Goal: Task Accomplishment & Management: Manage account settings

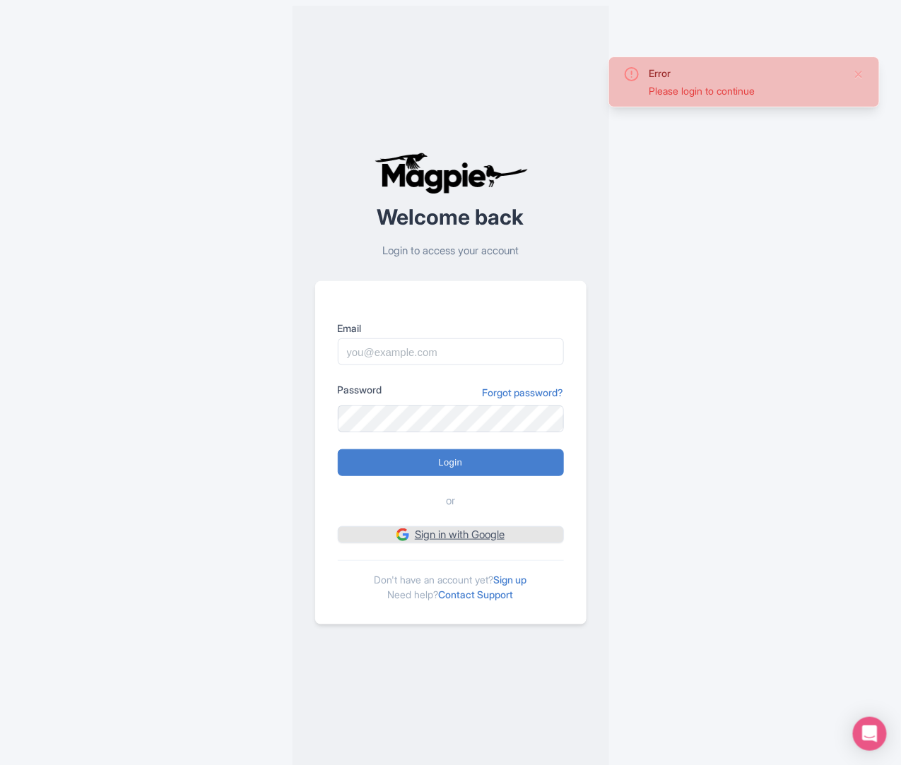
click at [401, 529] on img at bounding box center [402, 534] width 13 height 13
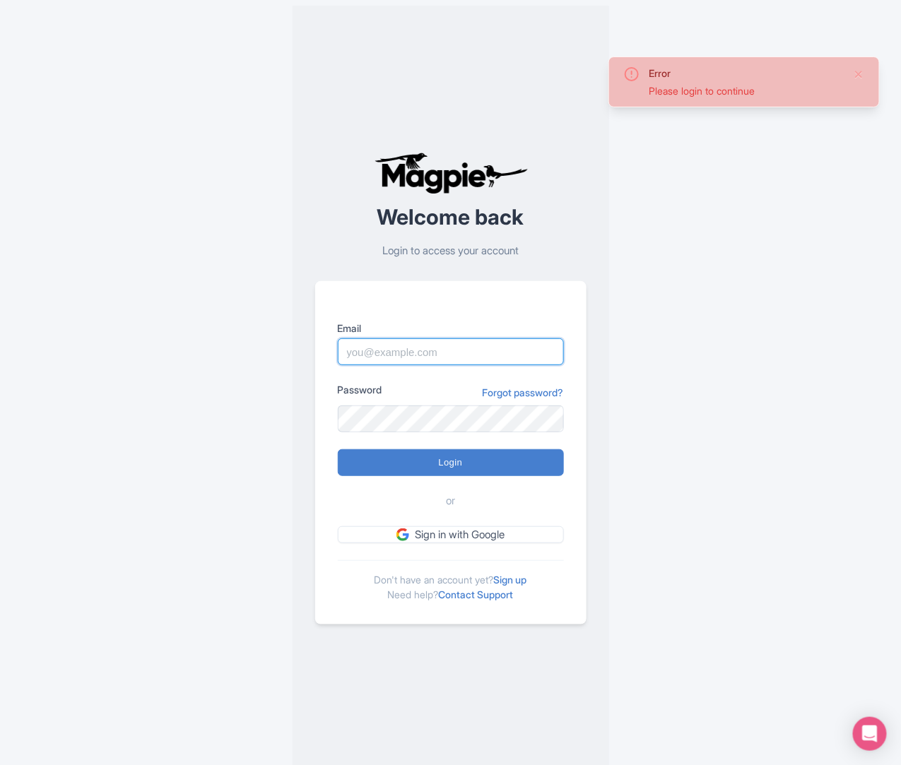
click at [410, 355] on input "Email" at bounding box center [451, 351] width 226 height 27
type input "[EMAIL_ADDRESS][DOMAIN_NAME]"
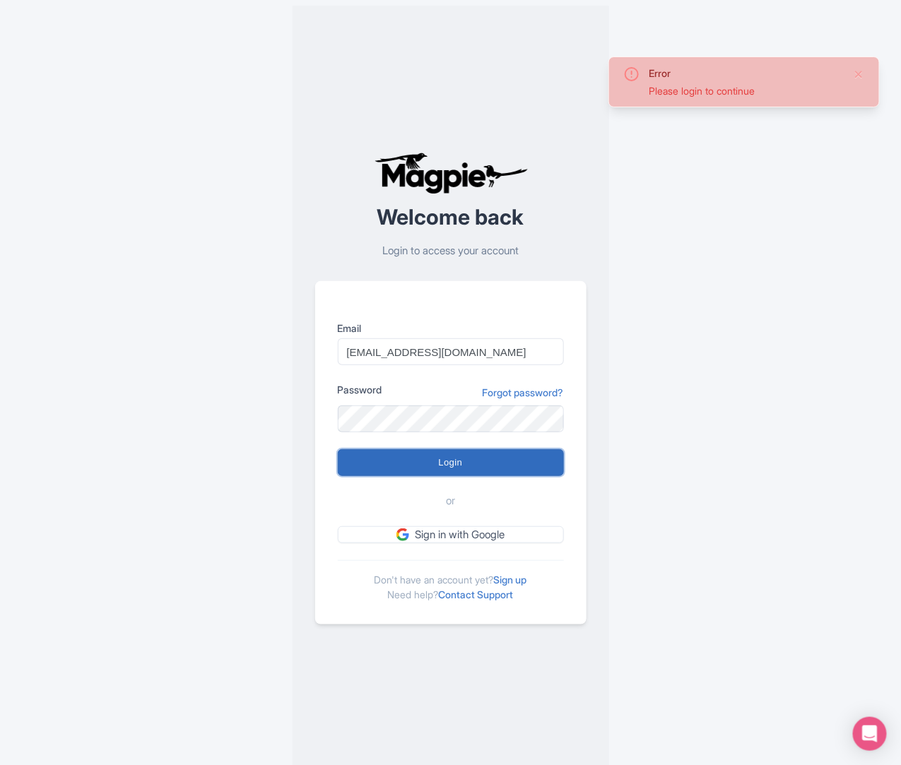
click at [427, 461] on input "Login" at bounding box center [451, 462] width 226 height 27
type input "Logging in..."
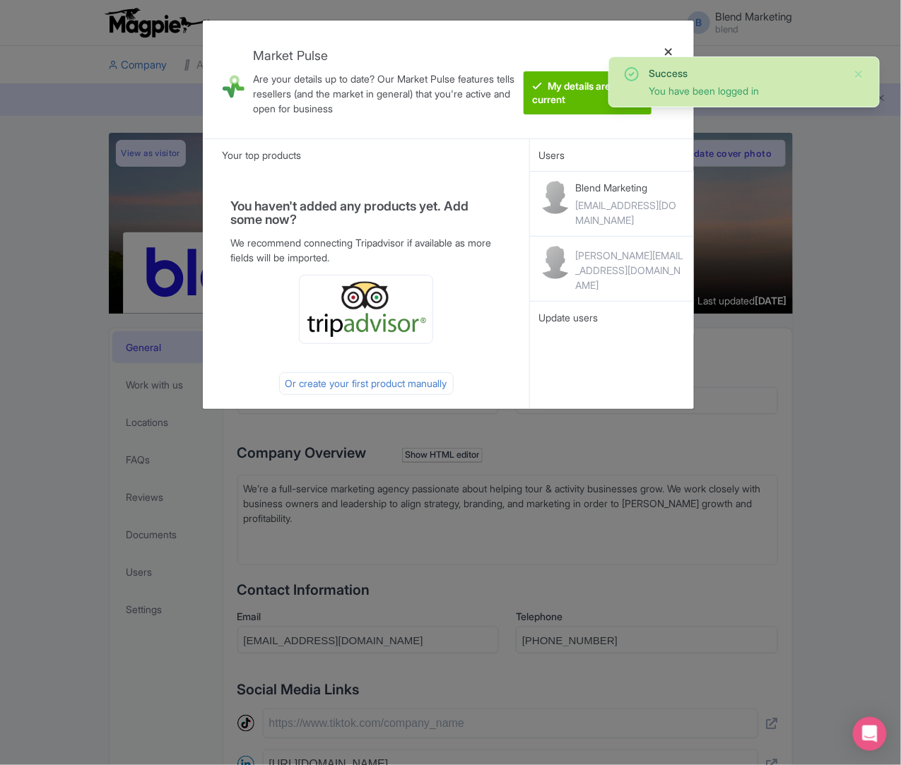
click at [669, 52] on div at bounding box center [668, 79] width 34 height 95
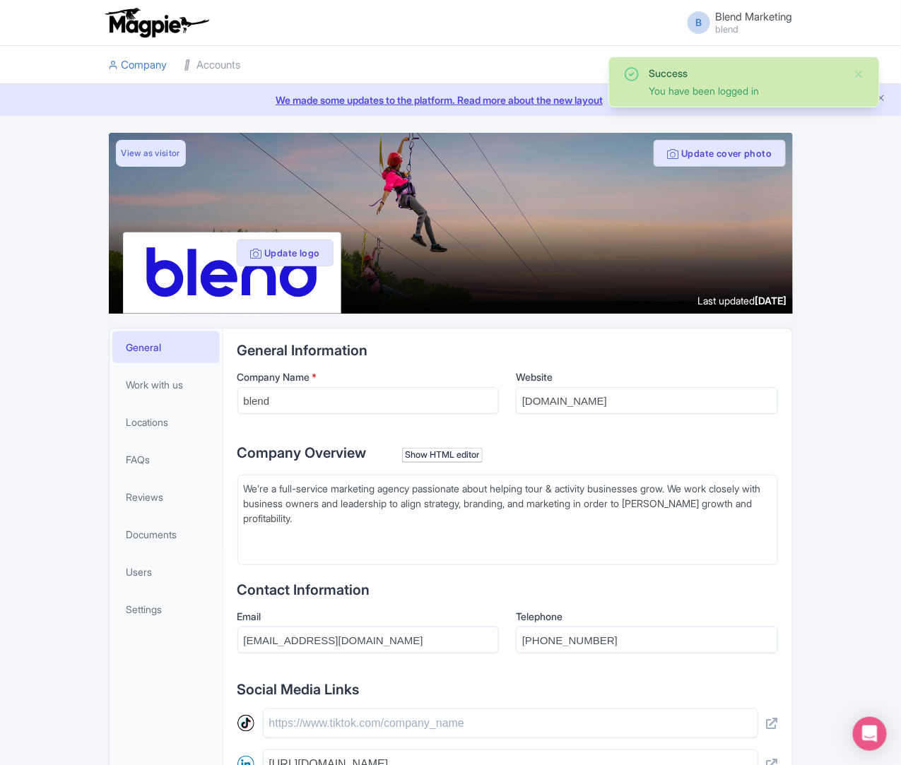
click at [667, 49] on li at bounding box center [525, 65] width 552 height 38
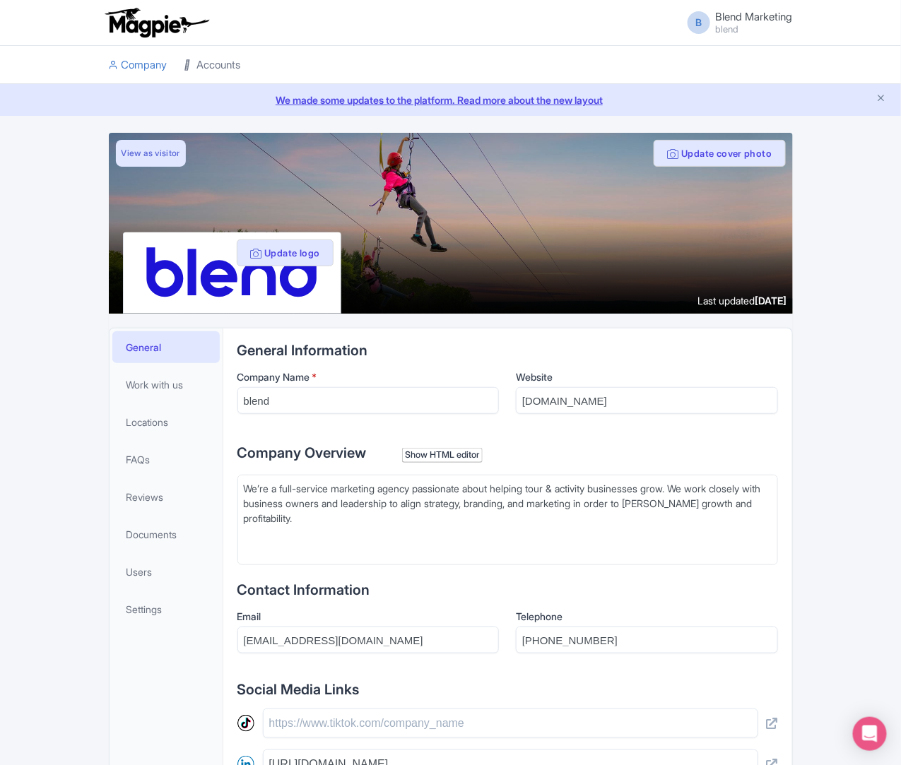
click at [184, 61] on link "Accounts" at bounding box center [212, 65] width 57 height 39
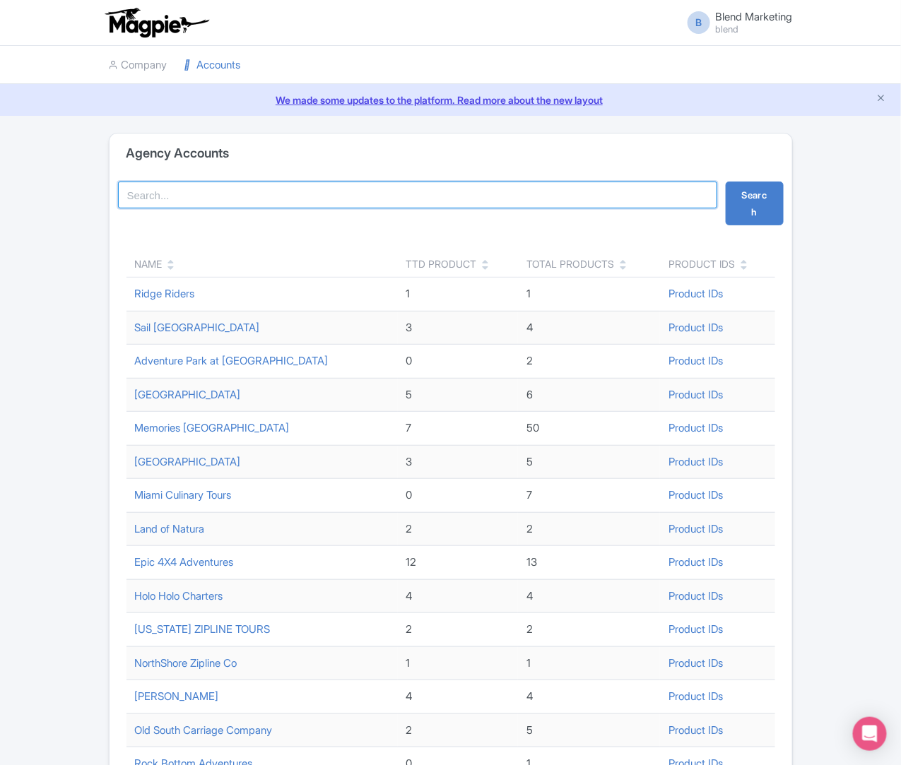
click at [206, 200] on input "search" at bounding box center [417, 195] width 599 height 27
type input "natura"
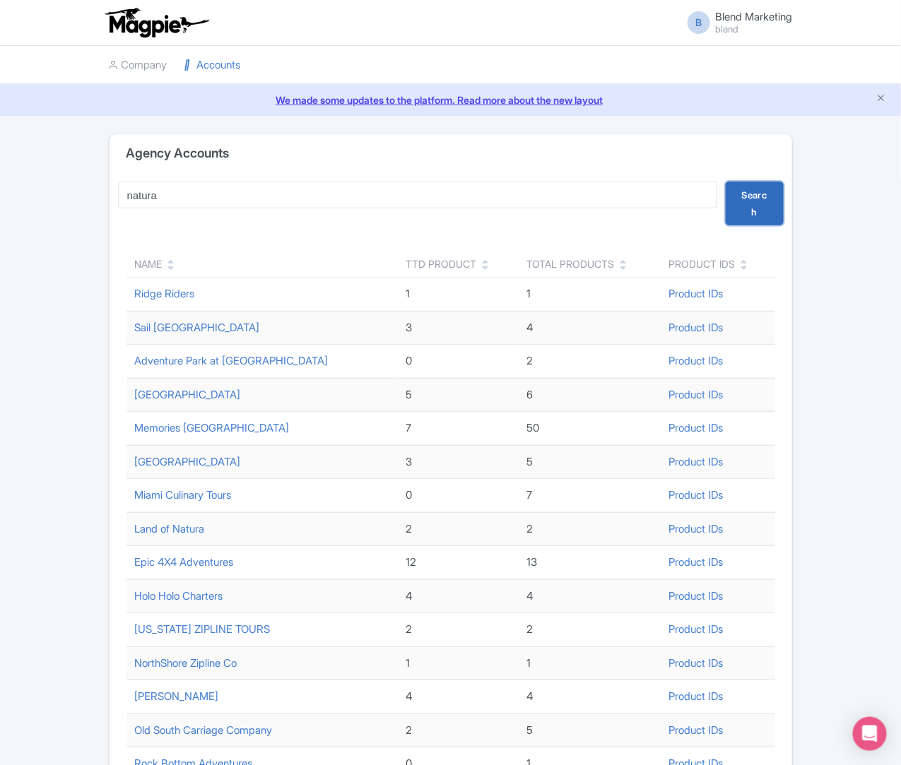
click at [784, 190] on button "Search" at bounding box center [755, 204] width 58 height 44
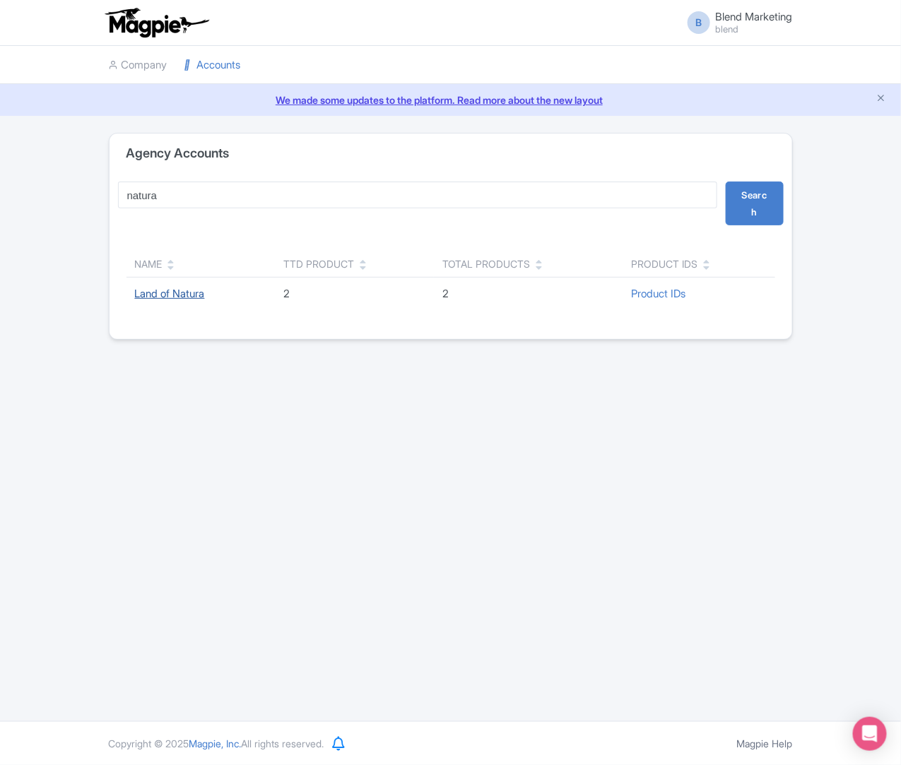
click at [135, 287] on link "Land of Natura" at bounding box center [170, 293] width 70 height 13
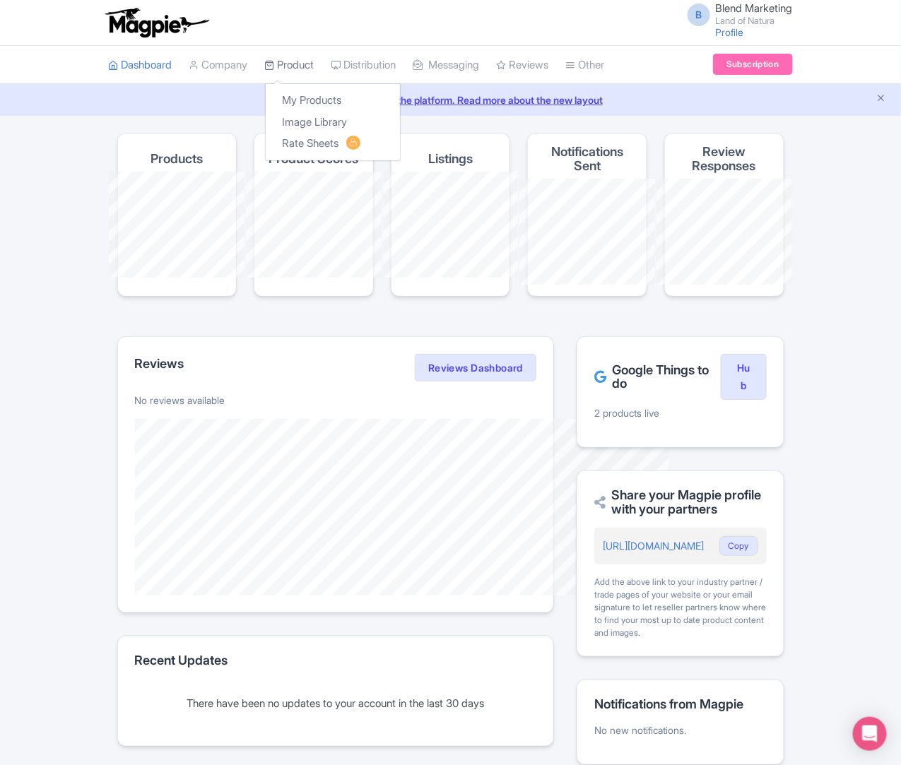
click at [265, 65] on link "Product" at bounding box center [289, 65] width 49 height 39
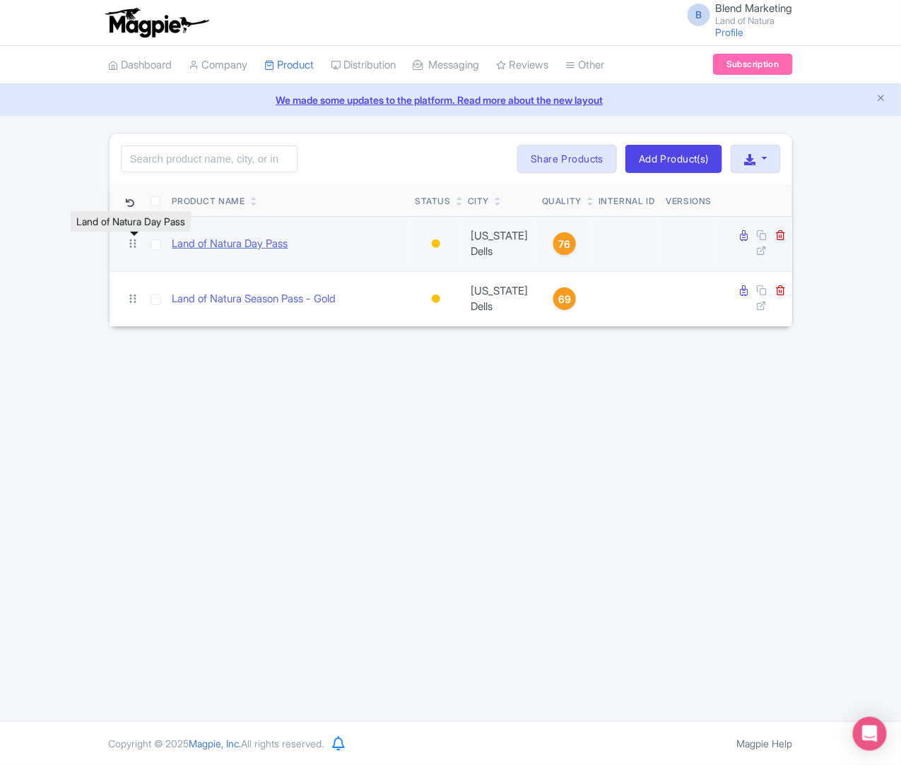
click at [172, 244] on link "Land of Natura Day Pass" at bounding box center [230, 244] width 116 height 16
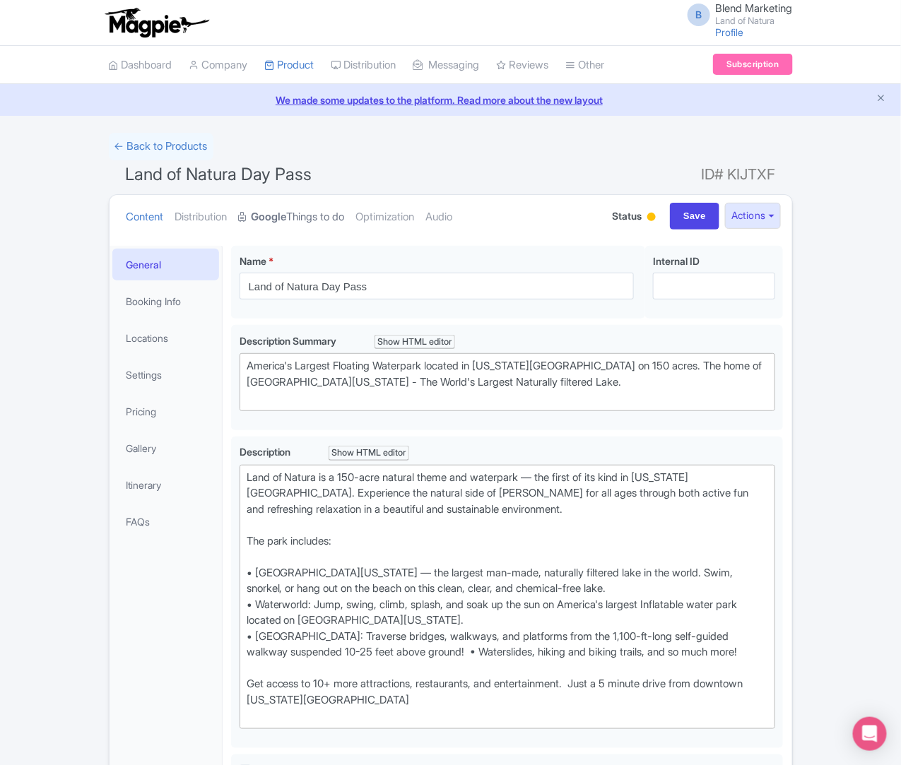
click at [239, 220] on link "Google Things to do" at bounding box center [292, 217] width 106 height 45
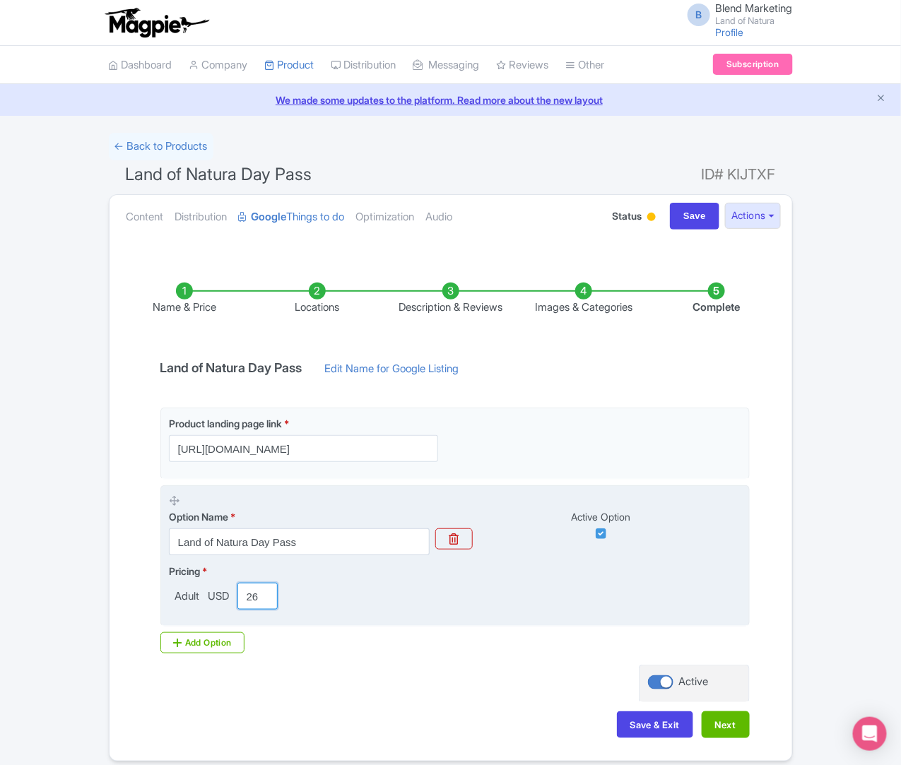
click at [237, 595] on input "26.99" at bounding box center [257, 596] width 40 height 27
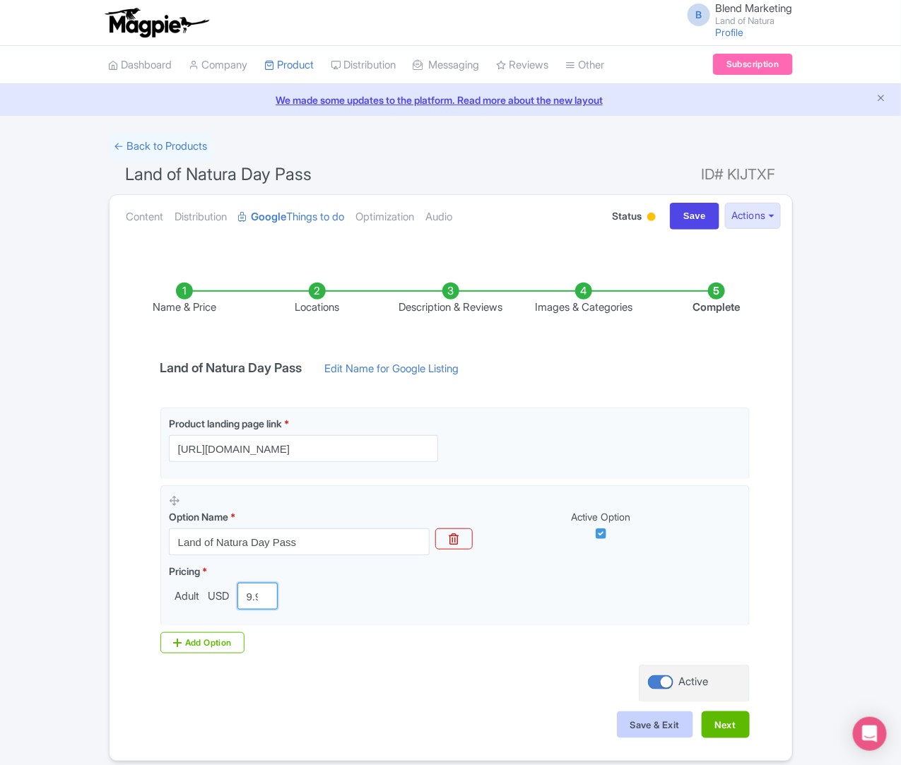
type input "9.99"
click at [693, 723] on button "Save & Exit" at bounding box center [655, 724] width 76 height 27
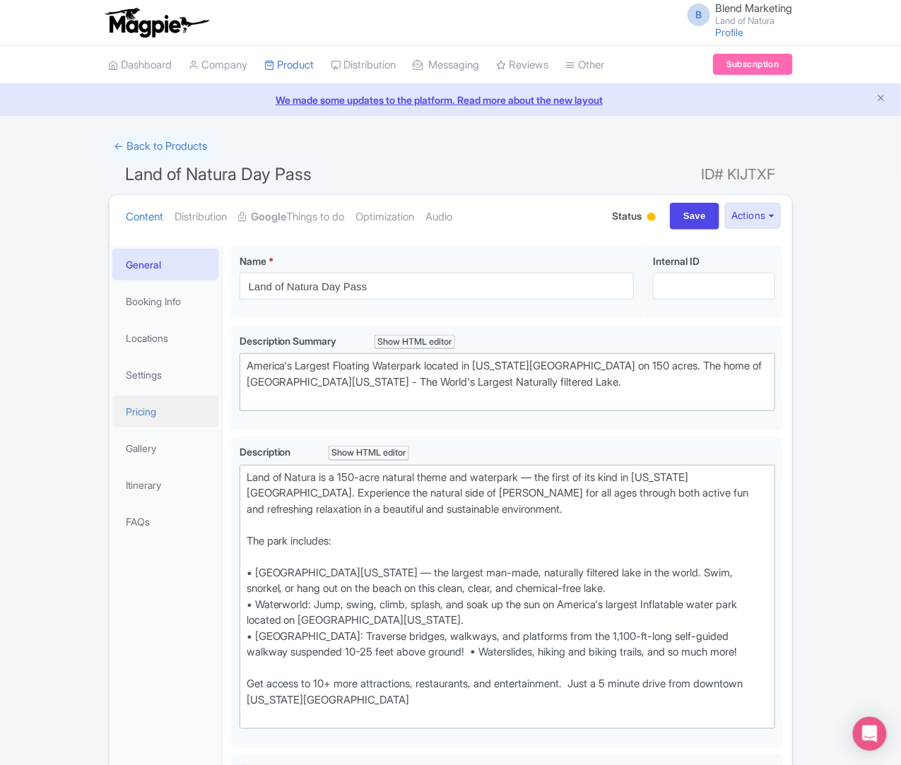
click at [112, 408] on link "Pricing" at bounding box center [165, 412] width 107 height 32
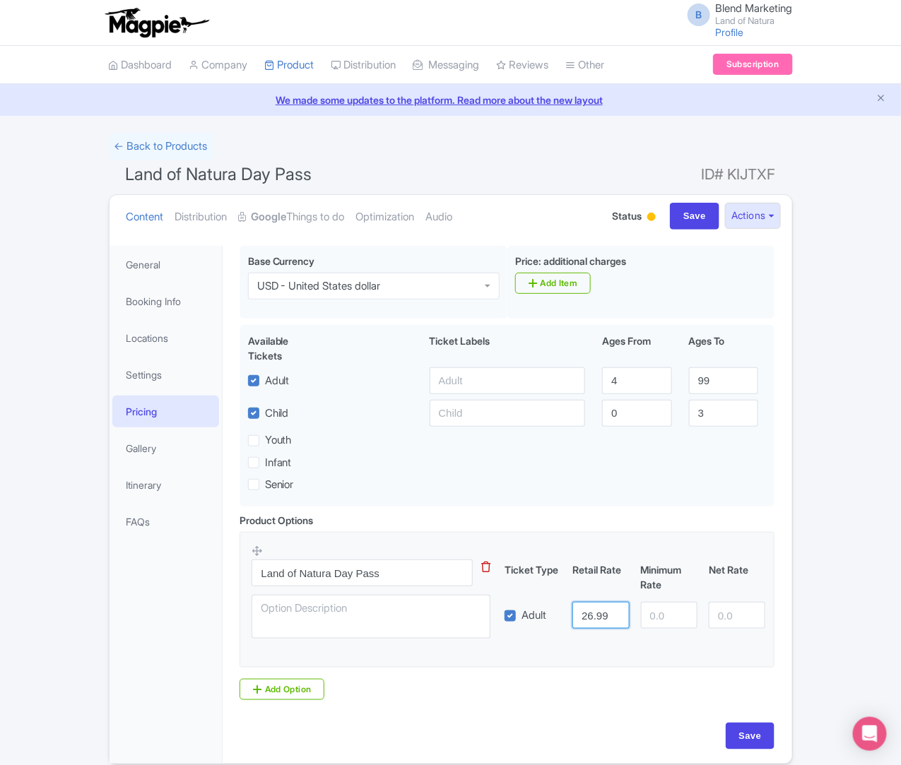
click at [625, 612] on input "26.99" at bounding box center [600, 615] width 57 height 27
click at [776, 683] on div "Product Options i Land of Natura Day Pass This tip has not data. Code: tip_opti…" at bounding box center [507, 607] width 552 height 188
click at [623, 613] on input "6.99" at bounding box center [600, 615] width 57 height 27
type input "9.99"
click at [690, 688] on div "Product Options i Land of Natura Day Pass This tip has not data. Code: tip_opti…" at bounding box center [507, 607] width 552 height 188
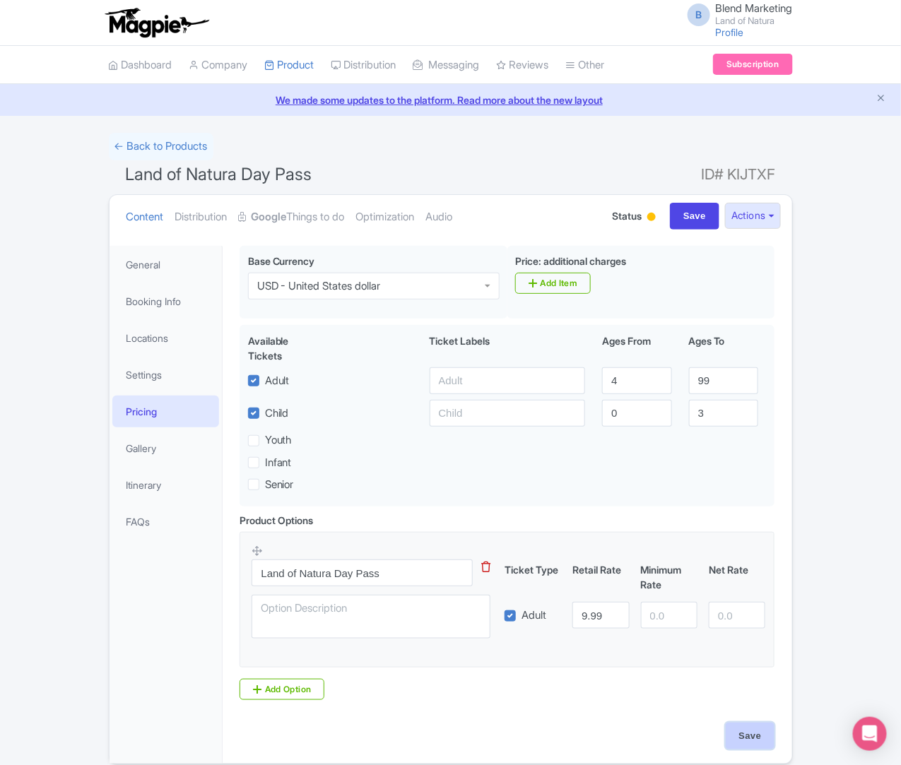
click at [775, 745] on input "Save" at bounding box center [750, 736] width 49 height 27
type input "Saving..."
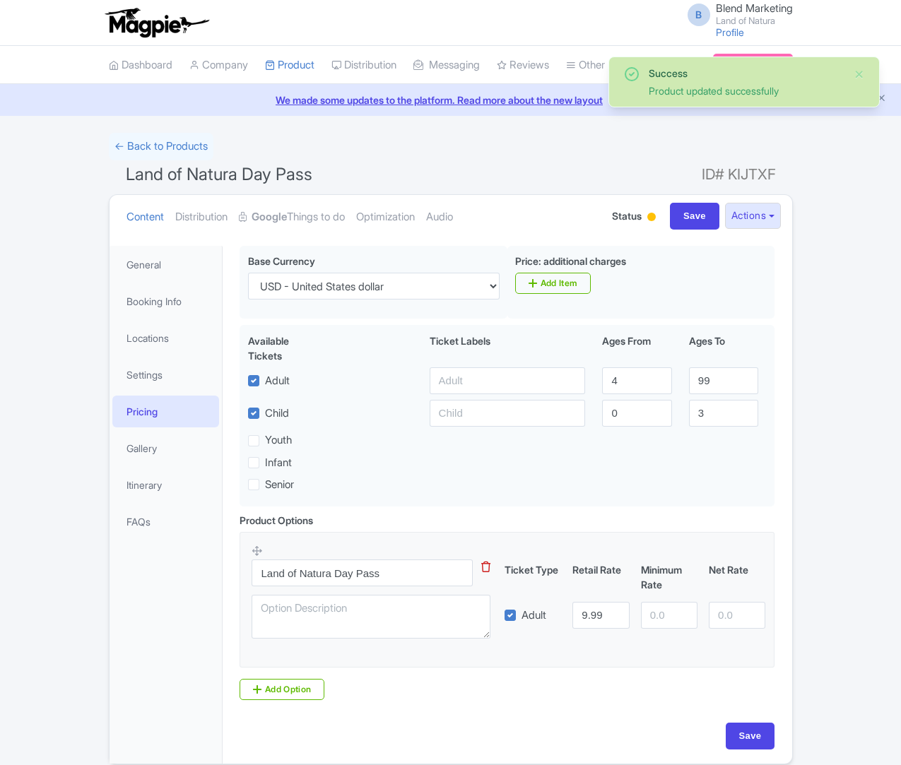
scroll to position [65, 0]
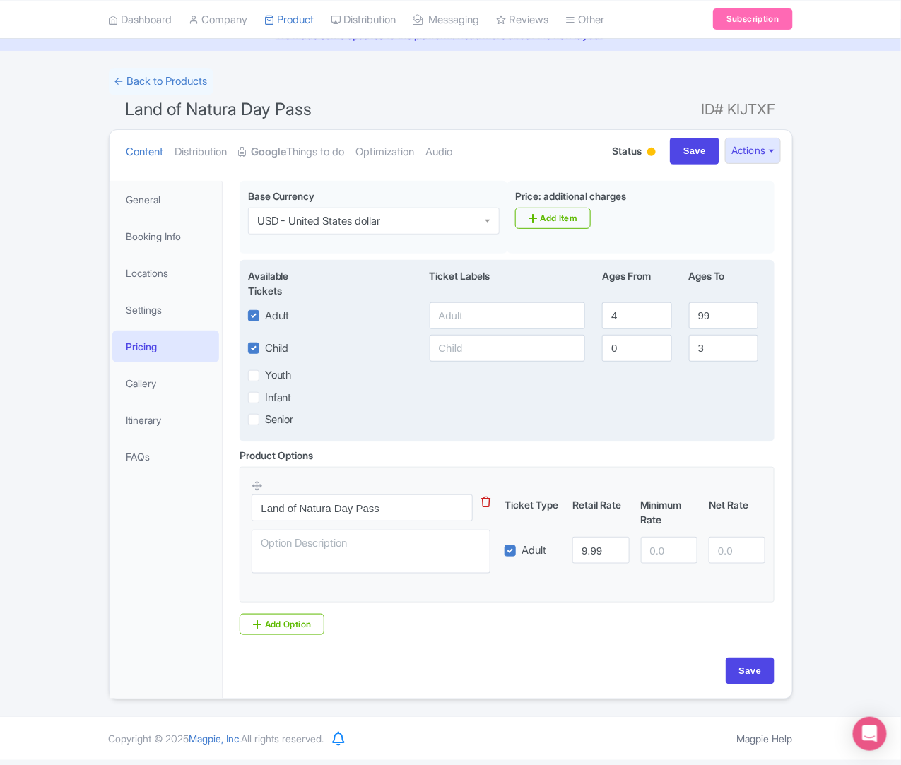
click at [540, 442] on div "Available Tickets i Ticket Labels Ages From Ages To Adult 4 99 Child [DEMOGRAPH…" at bounding box center [507, 351] width 535 height 182
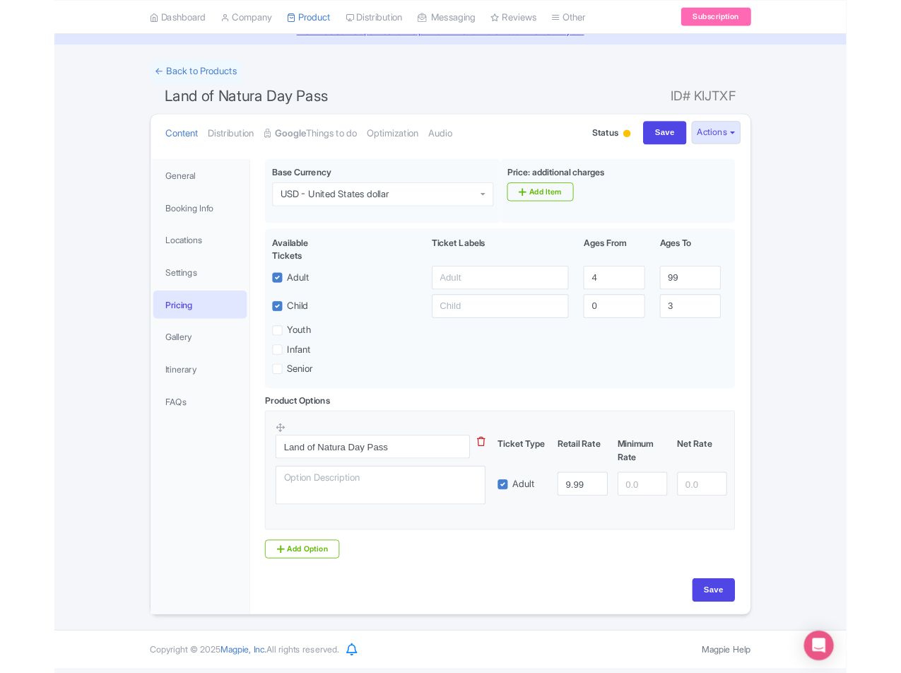
scroll to position [57, 0]
